Goal: Entertainment & Leisure: Consume media (video, audio)

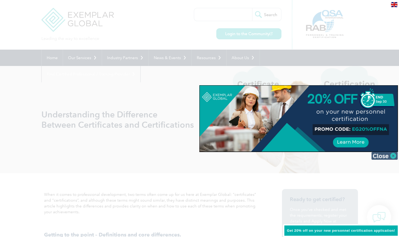
click at [377, 154] on img at bounding box center [384, 156] width 26 height 8
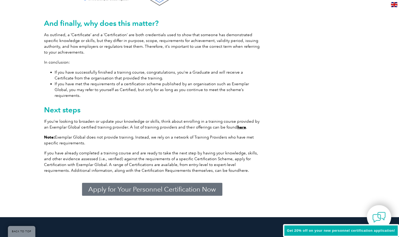
scroll to position [791, 0]
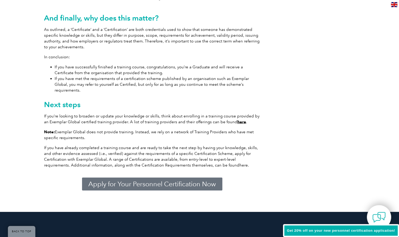
click at [149, 181] on span "Apply for Your Personnel Certification Now" at bounding box center [152, 184] width 128 height 7
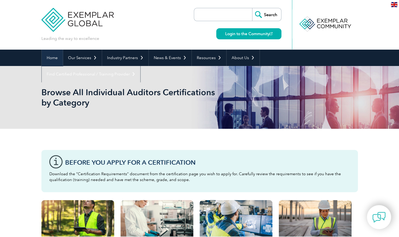
click at [56, 57] on link "Home" at bounding box center [52, 58] width 21 height 16
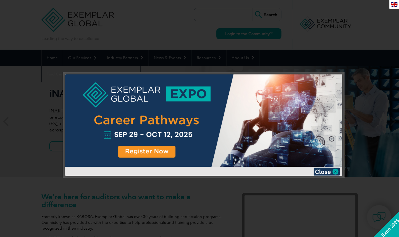
click at [328, 173] on img at bounding box center [326, 171] width 26 height 8
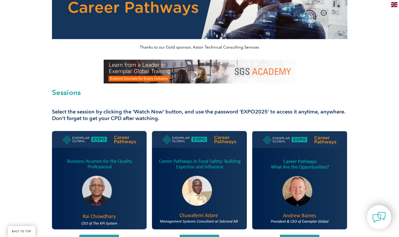
scroll to position [79, 0]
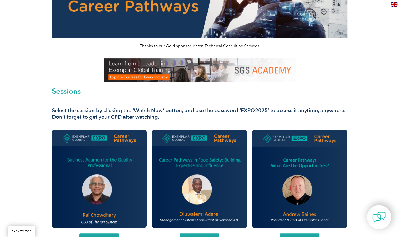
click at [310, 162] on img at bounding box center [299, 178] width 95 height 98
click at [94, 167] on img at bounding box center [99, 178] width 95 height 98
drag, startPoint x: 241, startPoint y: 109, endPoint x: 267, endPoint y: 111, distance: 25.9
click at [267, 111] on h3 "Select the session by clicking the ‘Watch Now’ button, and use the password ‘EX…" at bounding box center [199, 113] width 295 height 13
copy h3 "EXPO2025"
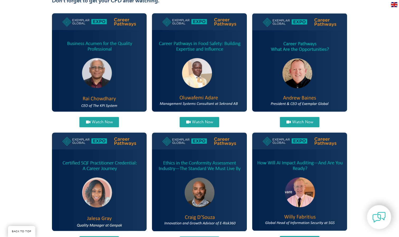
scroll to position [211, 0]
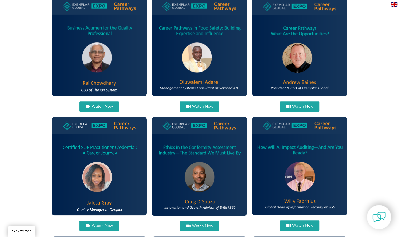
click at [297, 108] on span "Watch Now" at bounding box center [302, 106] width 21 height 4
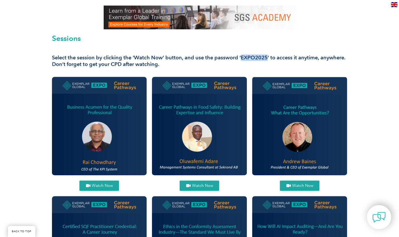
scroll to position [105, 0]
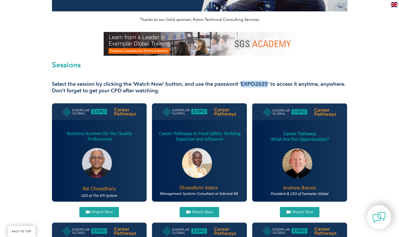
click at [249, 82] on h3 "Select the session by clicking the ‘Watch Now’ button, and use the password ‘EX…" at bounding box center [199, 87] width 295 height 13
drag, startPoint x: 241, startPoint y: 82, endPoint x: 266, endPoint y: 84, distance: 24.9
click at [266, 84] on h3 "Select the session by clicking the ‘Watch Now’ button, and use the password ‘EX…" at bounding box center [199, 87] width 295 height 13
copy h3 "EXPO2025"
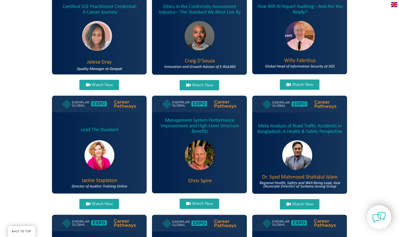
scroll to position [369, 0]
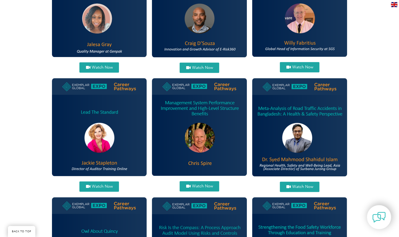
click at [103, 140] on img at bounding box center [99, 127] width 95 height 98
click at [101, 186] on span "Watch Now" at bounding box center [101, 186] width 21 height 4
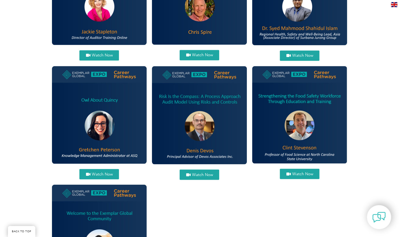
scroll to position [501, 0]
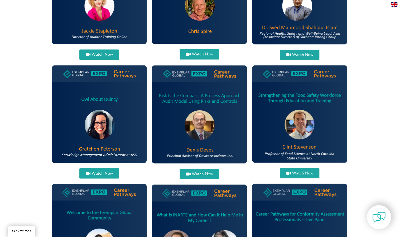
click at [102, 172] on span "Watch Now" at bounding box center [101, 173] width 21 height 4
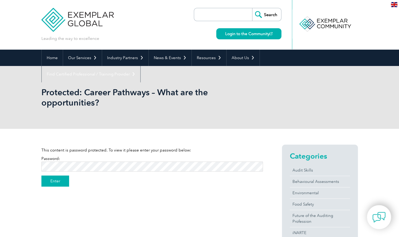
click at [62, 179] on input "Enter" at bounding box center [55, 180] width 28 height 11
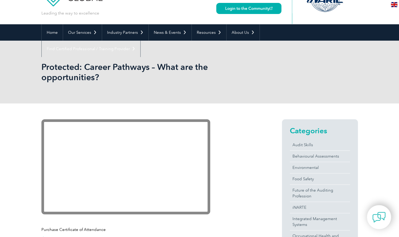
scroll to position [26, 0]
